Goal: Task Accomplishment & Management: Use online tool/utility

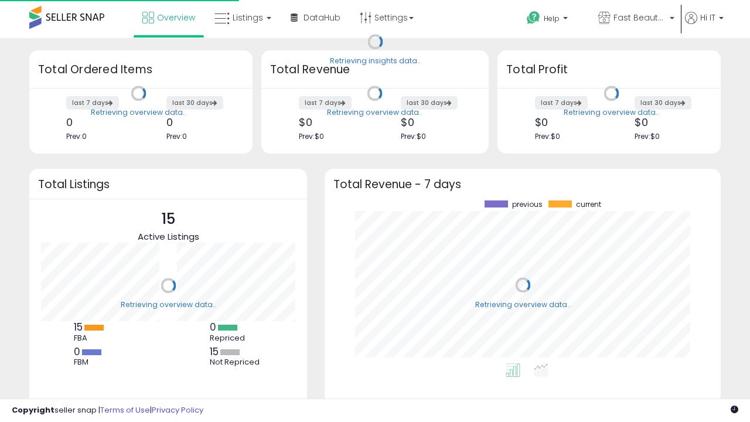
scroll to position [163, 373]
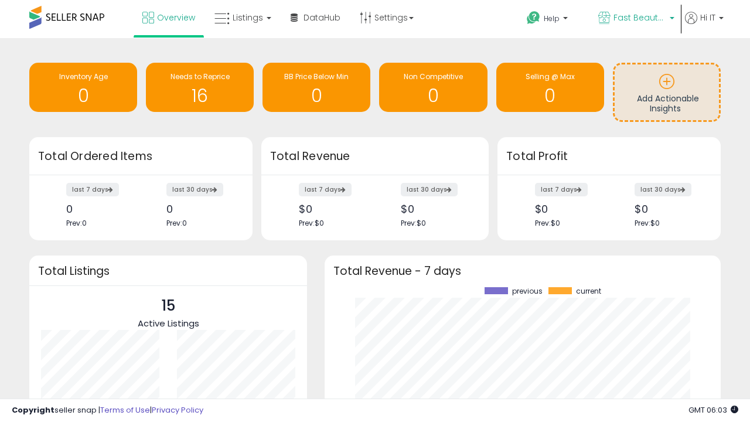
click at [636, 19] on span "Fast Beauty ([GEOGRAPHIC_DATA])" at bounding box center [640, 18] width 53 height 12
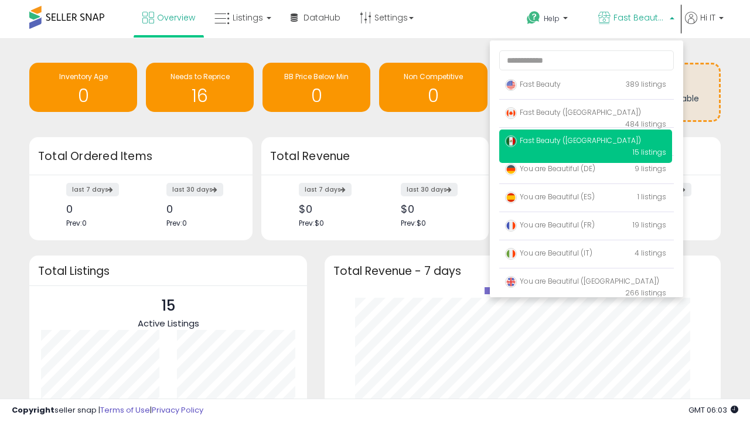
click at [586, 86] on p "Fast Beauty 389 listings" at bounding box center [585, 84] width 173 height 23
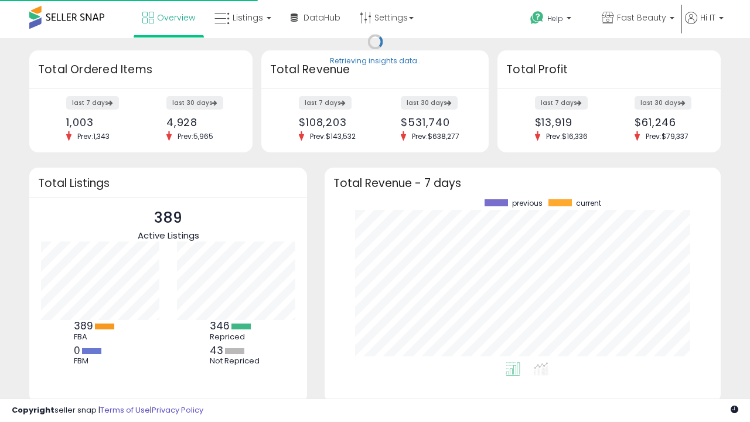
scroll to position [163, 373]
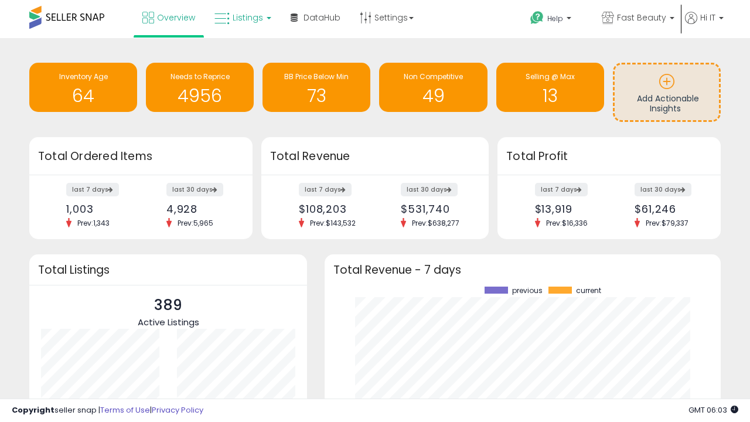
click at [242, 18] on span "Listings" at bounding box center [248, 18] width 30 height 12
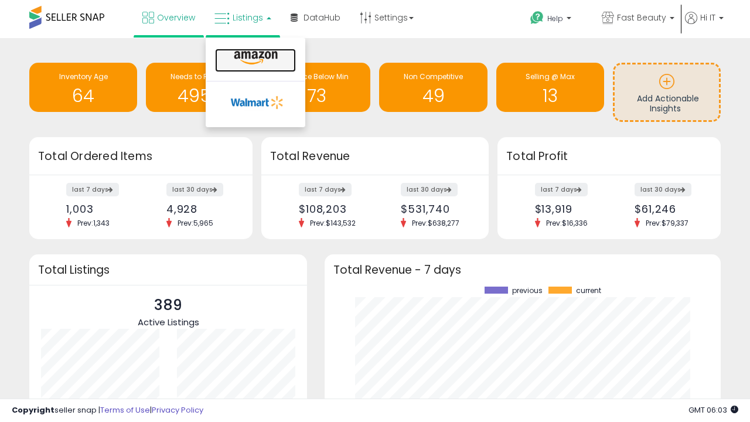
click at [254, 58] on icon at bounding box center [255, 57] width 51 height 15
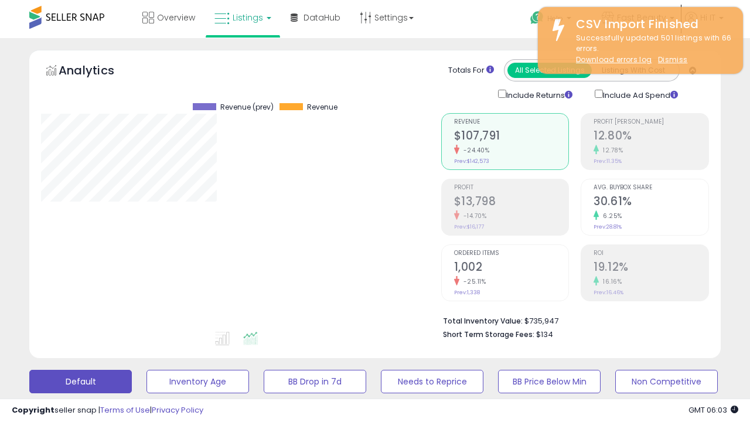
scroll to position [240, 400]
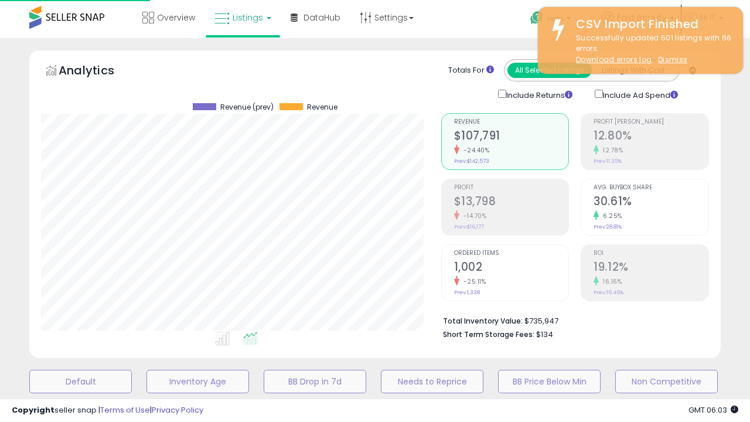
scroll to position [227, 0]
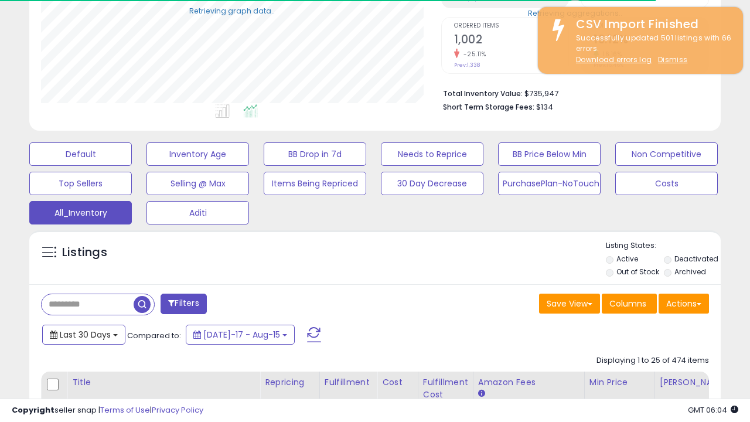
click at [83, 334] on span "Last 30 Days" at bounding box center [85, 335] width 51 height 12
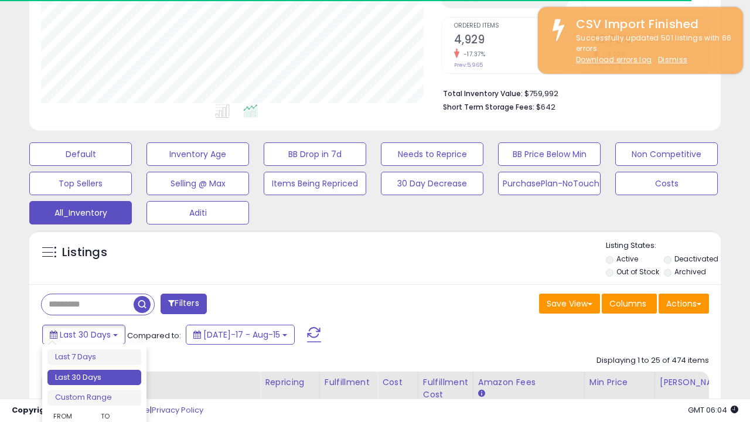
click at [94, 378] on li "Last 30 Days" at bounding box center [94, 378] width 94 height 16
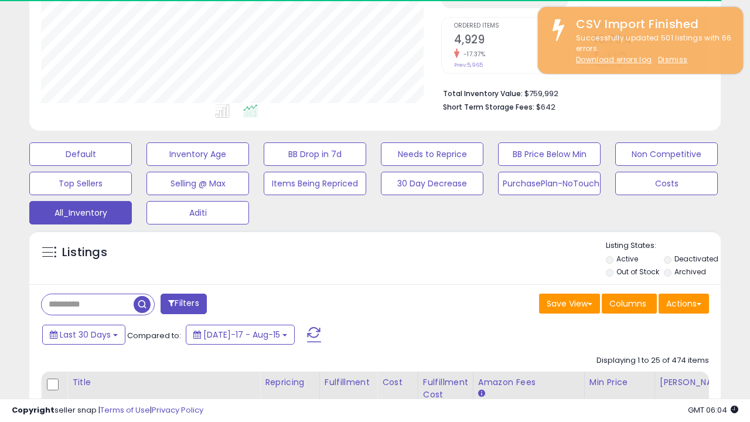
scroll to position [240, 400]
click at [684, 303] on button "Actions" at bounding box center [684, 304] width 50 height 20
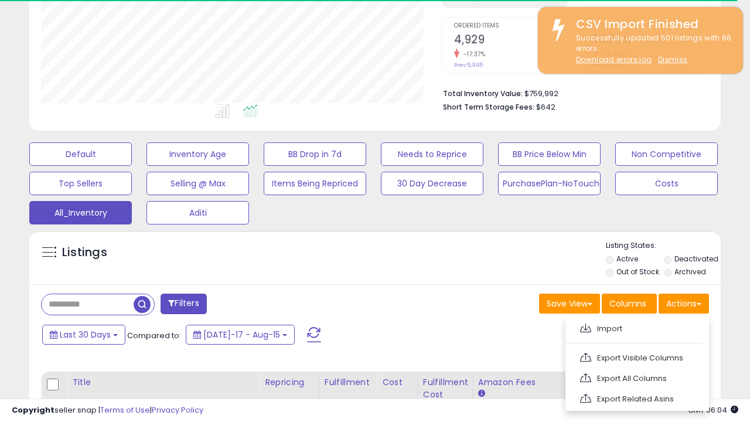
click at [636, 377] on link "Export All Columns" at bounding box center [636, 378] width 128 height 18
